Goal: Task Accomplishment & Management: Complete application form

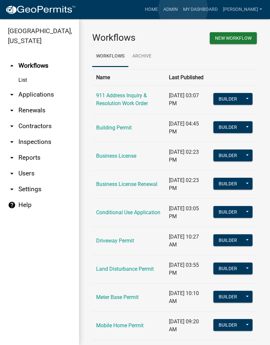
click at [180, 10] on link "Admin" at bounding box center [170, 9] width 20 height 12
click at [40, 92] on link "arrow_drop_down Applications" at bounding box center [39, 95] width 79 height 16
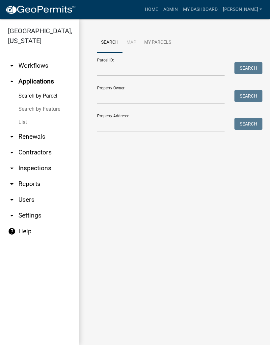
click at [26, 121] on link "List" at bounding box center [39, 122] width 79 height 13
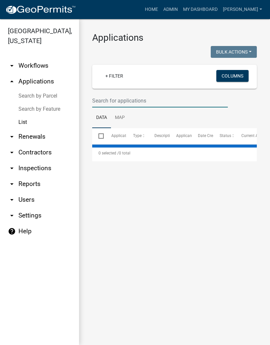
click at [123, 98] on input "text" at bounding box center [159, 100] width 135 height 13
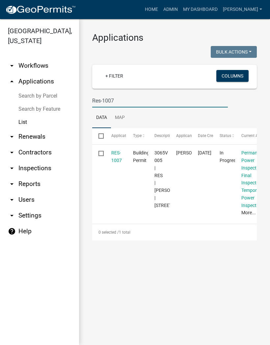
type input "Res-1007"
click at [114, 154] on link "RES-1007" at bounding box center [116, 156] width 11 height 13
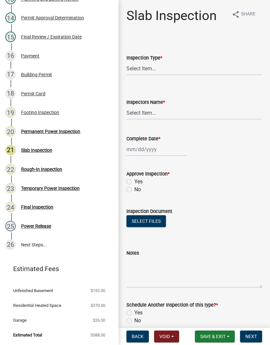
scroll to position [351, 0]
click at [53, 166] on div "22 Rough-In Inspection" at bounding box center [56, 169] width 103 height 11
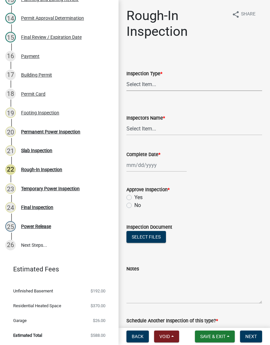
click at [157, 83] on select "Select Item... Rough-In" at bounding box center [193, 84] width 135 height 13
select select "c2274688-245b-4474-aeed-1009256ef604"
click at [150, 127] on select "Select Item... [PERSON_NAME] ([PERSON_NAME]) [PERSON_NAME] ([PERSON_NAME]) Engi…" at bounding box center [193, 128] width 135 height 13
click at [159, 133] on select "Select Item... [PERSON_NAME] ([PERSON_NAME]) [PERSON_NAME] ([PERSON_NAME]) Engi…" at bounding box center [193, 128] width 135 height 13
select select "8dfc8809-68b2-4bc3-a0d1-6f7e000e7487"
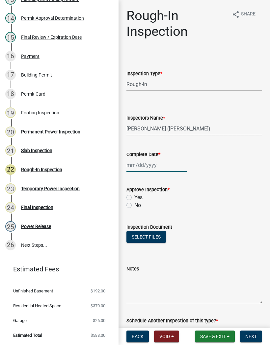
click at [154, 162] on div at bounding box center [156, 164] width 60 height 13
select select "10"
select select "2025"
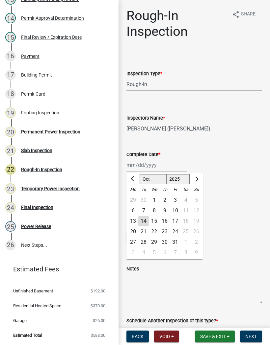
click at [142, 221] on div "14" at bounding box center [143, 221] width 11 height 11
type input "[DATE]"
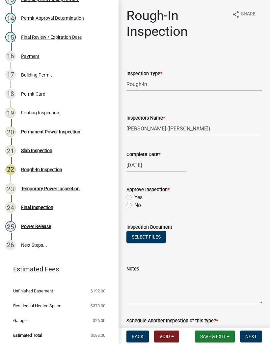
click at [131, 195] on div "Yes" at bounding box center [193, 198] width 135 height 8
click at [134, 197] on label "Yes" at bounding box center [138, 198] width 8 height 8
click at [134, 197] on input "Yes" at bounding box center [136, 196] width 4 height 4
radio input "true"
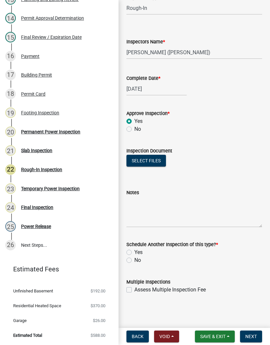
scroll to position [76, 0]
click at [134, 262] on label "No" at bounding box center [137, 260] width 7 height 8
click at [134, 261] on input "No" at bounding box center [136, 258] width 4 height 4
radio input "true"
click at [250, 338] on span "Next" at bounding box center [251, 336] width 12 height 5
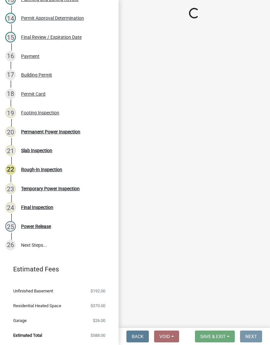
scroll to position [0, 0]
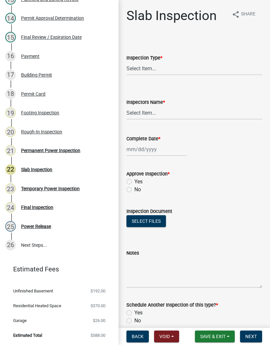
click at [216, 333] on button "Save & Exit" at bounding box center [215, 337] width 40 height 12
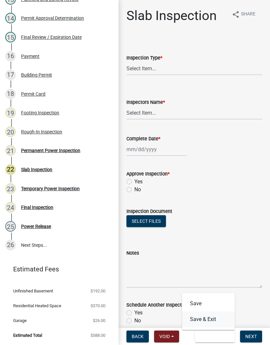
click at [214, 318] on button "Save & Exit" at bounding box center [208, 320] width 53 height 16
